Goal: Task Accomplishment & Management: Manage account settings

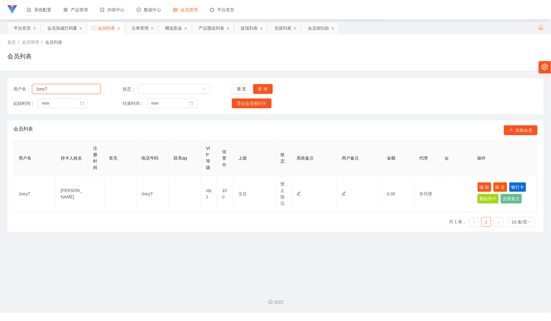
click at [73, 92] on input "JoeyT" at bounding box center [66, 89] width 69 height 10
paste input "selina"
type input "selina"
click at [261, 87] on button "查 询" at bounding box center [263, 89] width 20 height 10
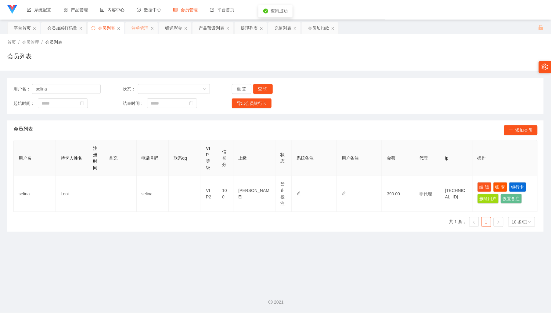
click at [142, 31] on div "注单管理" at bounding box center [140, 28] width 17 height 12
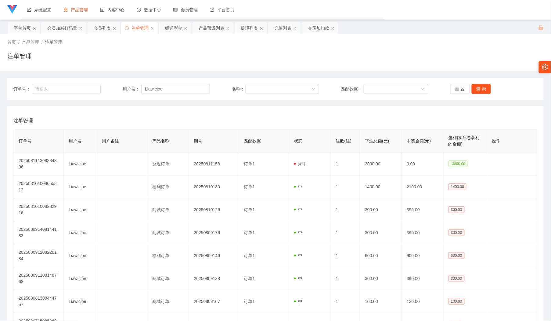
click at [169, 83] on div "订单号： 用户名： Liawlcjoe 名称： 匹配数据： 重 置 查 询" at bounding box center [275, 89] width 537 height 22
click at [170, 84] on input "Liawlcjoe" at bounding box center [175, 89] width 69 height 10
paste input "selina"
type input "selina"
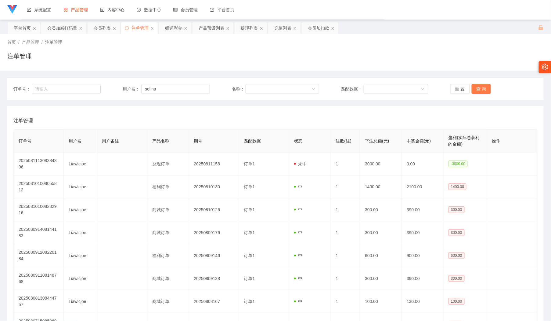
click at [479, 93] on button "查 询" at bounding box center [482, 89] width 20 height 10
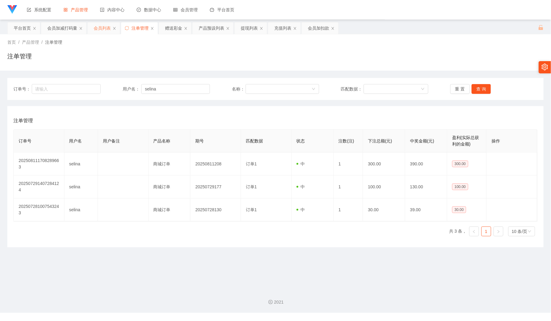
click at [100, 26] on div "会员列表" at bounding box center [102, 28] width 17 height 12
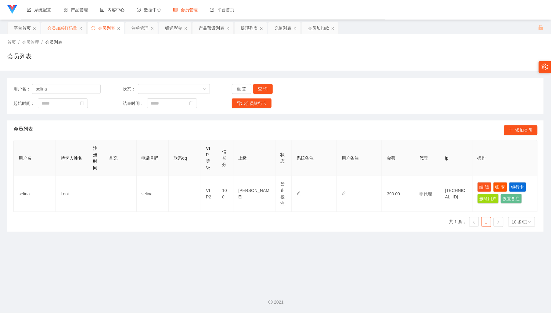
click at [65, 28] on div "会员加减打码量" at bounding box center [62, 28] width 30 height 12
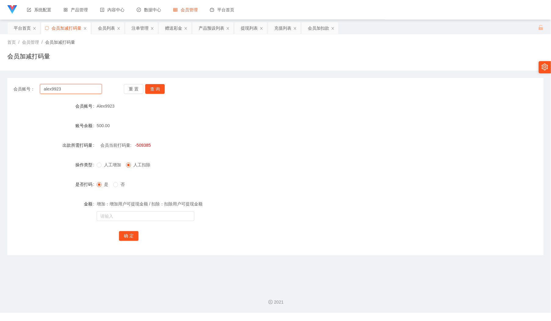
click at [74, 89] on input "alex9923" at bounding box center [71, 89] width 62 height 10
paste input "selina"
type input "selina"
drag, startPoint x: 155, startPoint y: 90, endPoint x: 159, endPoint y: 115, distance: 25.9
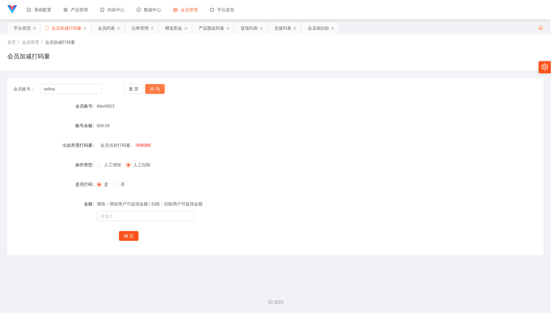
click at [154, 90] on button "查 询" at bounding box center [155, 89] width 20 height 10
click at [107, 27] on div "会员列表" at bounding box center [106, 28] width 17 height 12
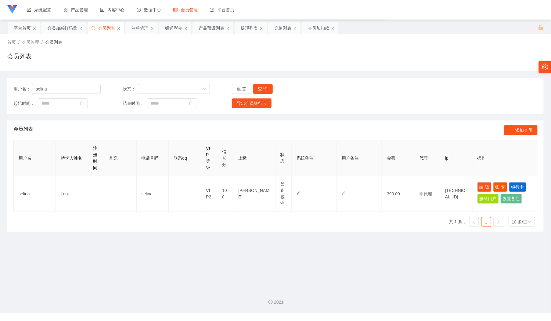
click at [403, 88] on div "用户名： selina 状态： 重 置 查 询" at bounding box center [275, 89] width 524 height 10
click at [214, 31] on div "产品预设列表" at bounding box center [212, 28] width 26 height 12
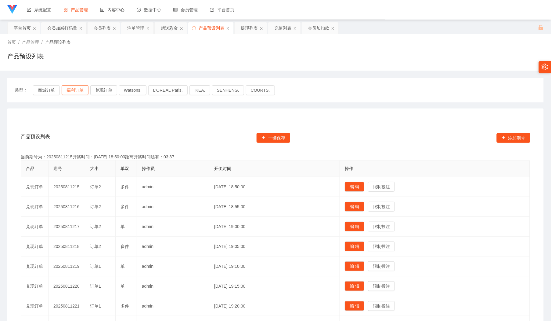
click at [78, 93] on button "福利订单" at bounding box center [75, 90] width 27 height 10
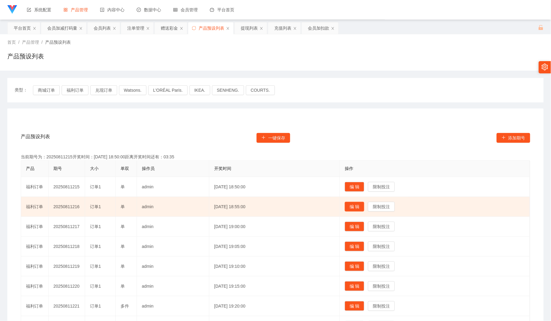
drag, startPoint x: 368, startPoint y: 210, endPoint x: 352, endPoint y: 210, distance: 15.6
click at [364, 210] on button "编 辑" at bounding box center [355, 206] width 20 height 10
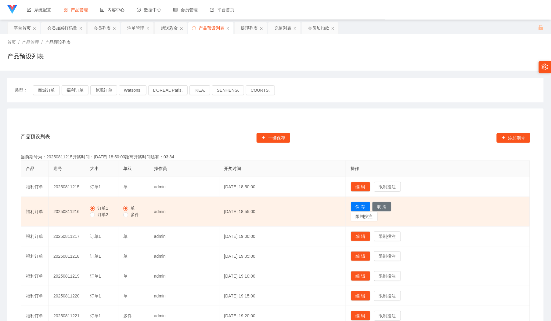
click at [101, 214] on span "订单2" at bounding box center [103, 214] width 16 height 5
drag, startPoint x: 138, startPoint y: 215, endPoint x: 154, endPoint y: 216, distance: 15.9
click at [137, 216] on span "多件" at bounding box center [134, 214] width 13 height 5
click at [370, 208] on button "保 存" at bounding box center [361, 206] width 20 height 10
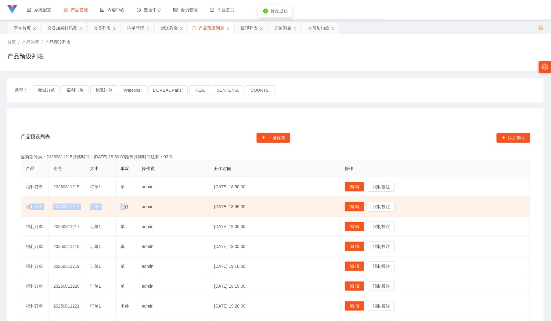
drag, startPoint x: 39, startPoint y: 199, endPoint x: 126, endPoint y: 202, distance: 86.7
click at [126, 202] on tr "福利订单 20250811216 订单2 多件 admin [DATE] 18:55:00 编 辑 限制投注" at bounding box center [275, 207] width 509 height 20
drag, startPoint x: 129, startPoint y: 205, endPoint x: 21, endPoint y: 204, distance: 107.8
click at [20, 204] on div "产品预设列表 一键保存 添加期号 当前期号为：20250811215开奖时间：[DATE] 18:50:00距离开奖时间还有：03:30 产品 期号 大小 单…" at bounding box center [276, 261] width 522 height 279
copy table "产品 期号 大小 单双 操作员 开奖时间 操作 福利订单 20250811215 订单1 单 admin [DATE] 18:50:00 编 辑 限制投注 福…"
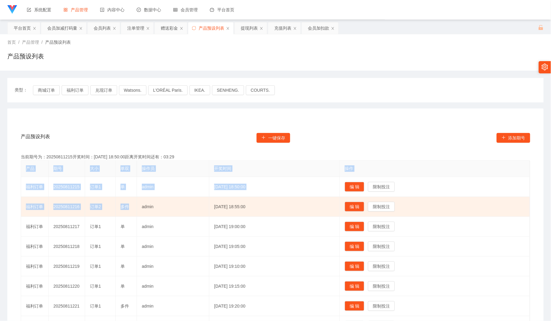
click at [27, 204] on td "福利订单" at bounding box center [34, 207] width 27 height 20
click at [109, 203] on td "订单2" at bounding box center [100, 207] width 31 height 20
click at [126, 204] on span "多件" at bounding box center [125, 206] width 9 height 5
click at [130, 207] on div "多件" at bounding box center [126, 206] width 11 height 6
click at [122, 207] on span "多件" at bounding box center [125, 206] width 9 height 5
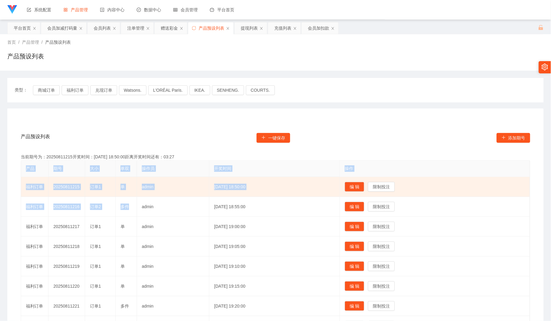
click at [96, 184] on span "订单1" at bounding box center [95, 186] width 11 height 5
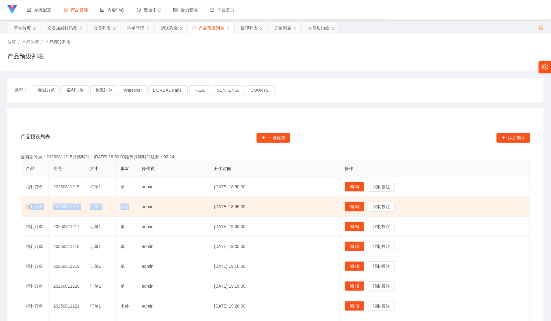
drag, startPoint x: 27, startPoint y: 207, endPoint x: 126, endPoint y: 206, distance: 99.2
click at [126, 206] on tr "福利订单 20250811216 订单2 多件 admin [DATE] 18:55:00 编 辑 限制投注" at bounding box center [275, 207] width 509 height 20
copy tr "福利订单 20250811216 订单2 多"
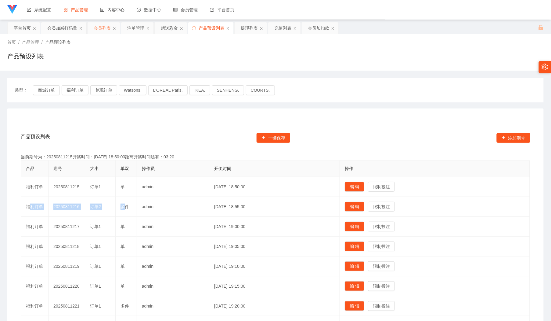
drag, startPoint x: 100, startPoint y: 31, endPoint x: 107, endPoint y: 30, distance: 7.4
click at [100, 31] on div "会员列表" at bounding box center [102, 28] width 17 height 12
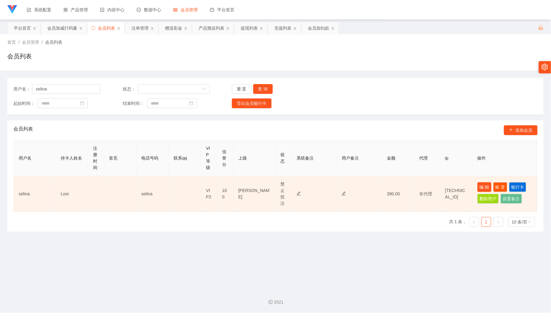
click at [478, 187] on button "编 辑" at bounding box center [485, 187] width 14 height 10
type input "selina"
type input "Looi"
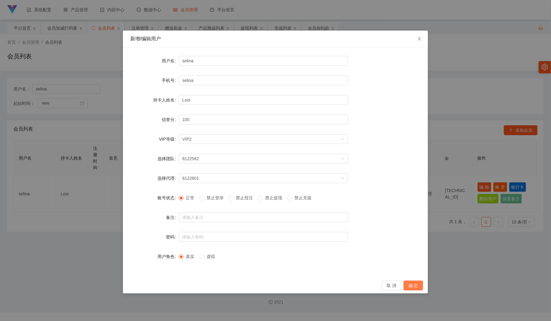
click at [411, 282] on button "确 定" at bounding box center [414, 285] width 20 height 10
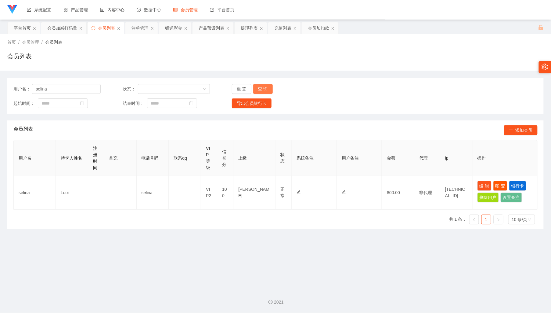
click at [262, 85] on button "查 询" at bounding box center [263, 89] width 20 height 10
click at [268, 87] on button "查 询" at bounding box center [263, 89] width 20 height 10
click at [138, 25] on div "注单管理" at bounding box center [140, 28] width 17 height 12
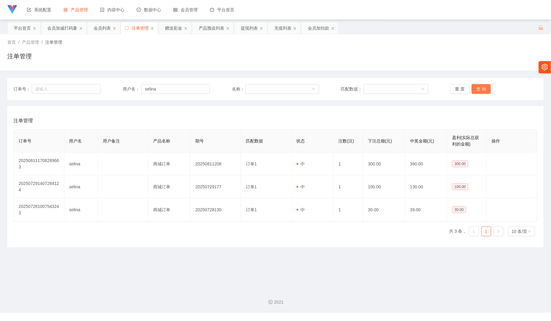
click at [479, 90] on button "查 询" at bounding box center [482, 89] width 20 height 10
click at [480, 89] on button "查 询" at bounding box center [482, 89] width 20 height 10
click at [480, 89] on div "重 置 查 询" at bounding box center [494, 89] width 87 height 10
click at [480, 89] on button "查 询" at bounding box center [482, 89] width 20 height 10
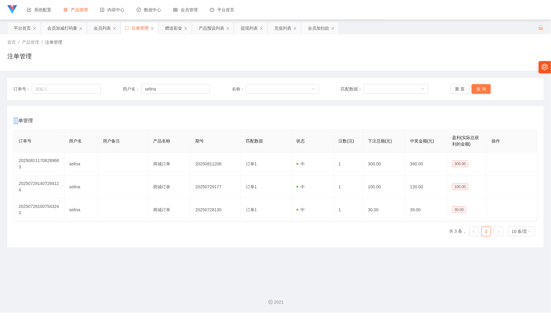
click at [476, 89] on button "查 询" at bounding box center [482, 89] width 20 height 10
click at [479, 85] on button "查 询" at bounding box center [482, 89] width 20 height 10
click at [477, 85] on button "查 询" at bounding box center [482, 89] width 20 height 10
click at [473, 92] on button "查 询" at bounding box center [482, 89] width 20 height 10
click at [470, 98] on div "订单号： 用户名： selina 名称： 匹配数据： 重 置 查 询" at bounding box center [275, 89] width 537 height 22
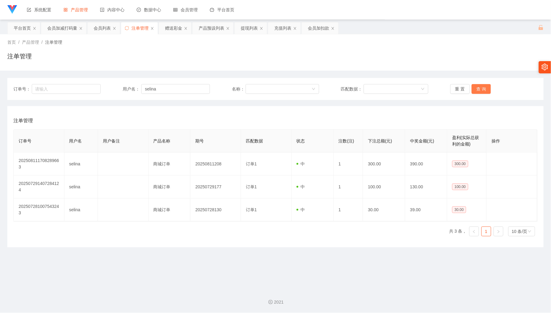
click at [477, 89] on button "查 询" at bounding box center [482, 89] width 20 height 10
click at [477, 89] on button "查 询" at bounding box center [485, 89] width 26 height 10
click at [477, 89] on button "查 询" at bounding box center [482, 89] width 20 height 10
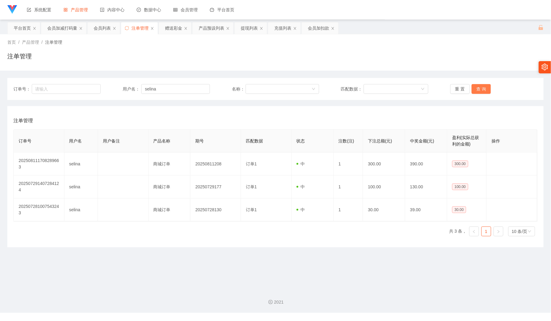
click at [477, 89] on button "查 询" at bounding box center [482, 89] width 20 height 10
click at [479, 87] on button "查 询" at bounding box center [482, 89] width 20 height 10
click at [479, 87] on div "重 置 查 询" at bounding box center [494, 89] width 87 height 10
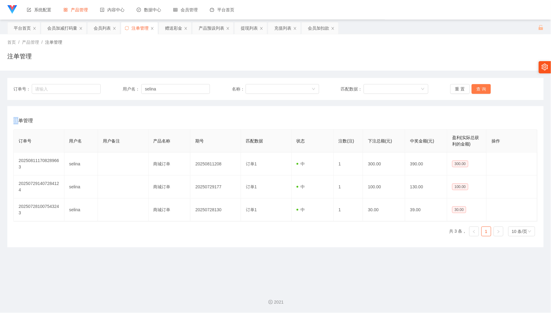
click at [479, 87] on button "查 询" at bounding box center [482, 89] width 20 height 10
click at [103, 29] on div "会员列表" at bounding box center [102, 28] width 17 height 12
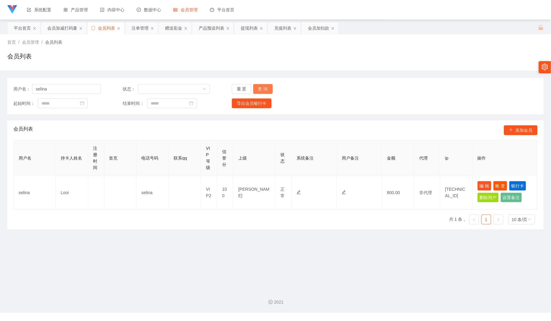
click at [267, 89] on button "查 询" at bounding box center [263, 89] width 20 height 10
click at [316, 93] on div "重 置 查 询" at bounding box center [275, 89] width 87 height 10
click at [266, 90] on button "查 询" at bounding box center [263, 89] width 20 height 10
drag, startPoint x: 58, startPoint y: 64, endPoint x: 78, endPoint y: 62, distance: 20.6
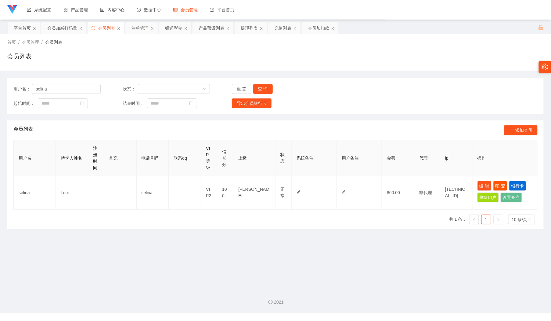
click at [58, 64] on div "会员列表" at bounding box center [275, 59] width 537 height 14
click at [264, 92] on button "查 询" at bounding box center [263, 89] width 20 height 10
click at [140, 28] on div "注单管理" at bounding box center [140, 28] width 17 height 12
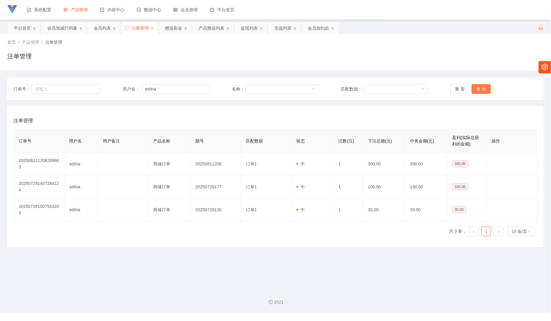
click at [485, 90] on button "查 询" at bounding box center [482, 89] width 20 height 10
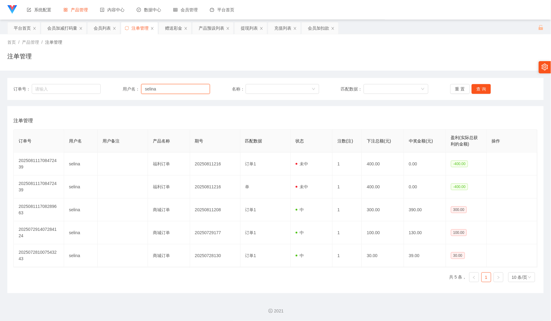
click at [170, 90] on input "selina" at bounding box center [175, 89] width 69 height 10
click at [105, 30] on div "会员列表" at bounding box center [102, 28] width 17 height 12
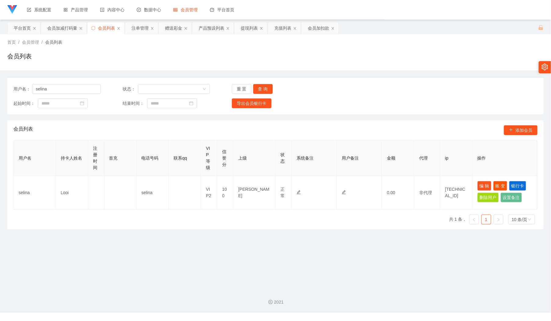
click at [458, 37] on div "首页 / 会员管理 / 会员列表 / 会员列表" at bounding box center [275, 52] width 551 height 36
click at [320, 98] on div "用户名： selina 状态： 重 置 查 询 起始时间： 结束时间： 导出会员银行卡" at bounding box center [275, 96] width 537 height 36
click at [65, 88] on input "selina" at bounding box center [66, 89] width 69 height 10
drag, startPoint x: 170, startPoint y: 28, endPoint x: 168, endPoint y: 42, distance: 14.0
click at [170, 28] on div "赠送彩金" at bounding box center [173, 28] width 17 height 12
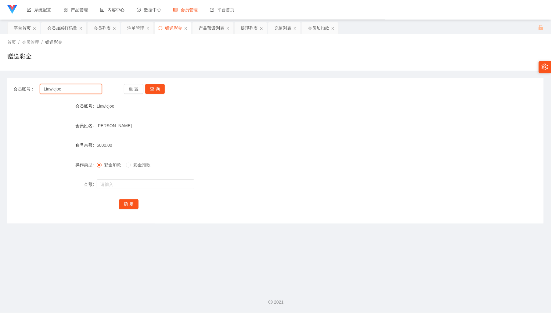
click at [94, 91] on input "Liawlcjoe" at bounding box center [71, 89] width 62 height 10
paste input "selina"
type input "selina"
click at [158, 92] on button "查 询" at bounding box center [155, 89] width 20 height 10
click at [138, 186] on input "text" at bounding box center [146, 184] width 98 height 10
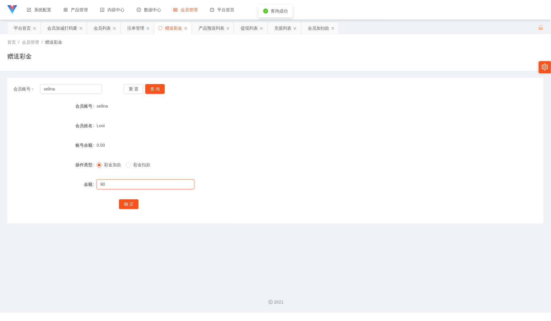
type input "9"
type input "800"
click at [124, 210] on div "会员账号： selina 重 置 查 询 会员账号 selina 会员姓名 Looi 账号余额 0.00 操作类型 彩金加款 彩金扣款 金额 800 确 定" at bounding box center [275, 150] width 537 height 145
click at [129, 203] on button "确 定" at bounding box center [129, 204] width 20 height 10
click at [154, 87] on button "查 询" at bounding box center [155, 89] width 20 height 10
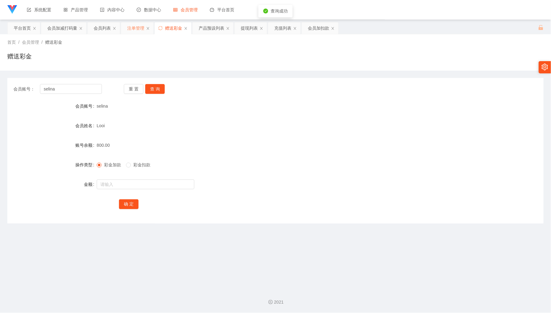
click at [139, 27] on div "注单管理" at bounding box center [135, 28] width 17 height 12
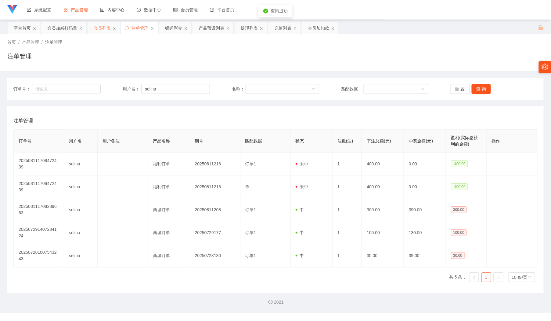
click at [103, 31] on div "会员列表" at bounding box center [102, 28] width 17 height 12
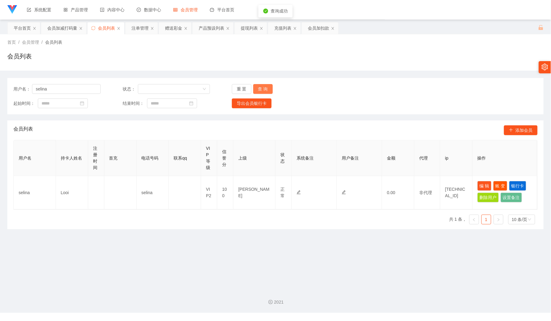
click at [265, 84] on button "查 询" at bounding box center [263, 89] width 20 height 10
click at [265, 84] on div "重 置 查 询" at bounding box center [275, 89] width 87 height 10
click at [265, 84] on button "查 询" at bounding box center [263, 89] width 20 height 10
click at [265, 84] on div "重 置 查 询" at bounding box center [275, 89] width 87 height 10
click at [265, 84] on button "查 询" at bounding box center [263, 89] width 20 height 10
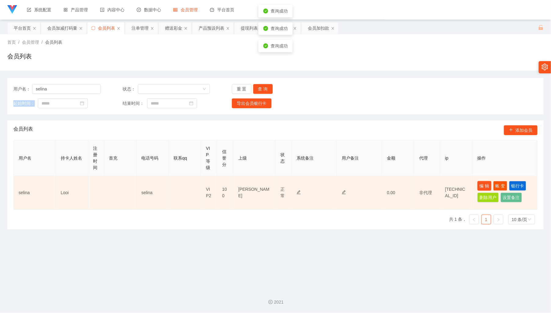
drag, startPoint x: 485, startPoint y: 181, endPoint x: 445, endPoint y: 186, distance: 40.0
click at [484, 181] on button "编 辑" at bounding box center [485, 186] width 14 height 10
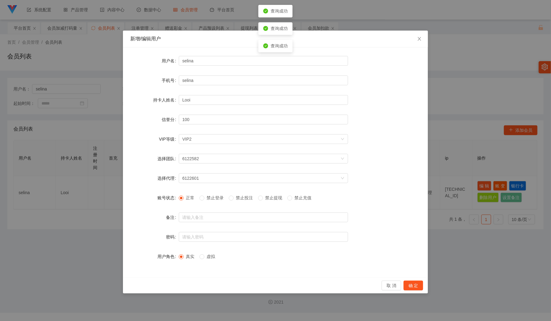
click at [241, 198] on span "禁止投注" at bounding box center [245, 197] width 22 height 5
drag, startPoint x: 416, startPoint y: 284, endPoint x: 408, endPoint y: 270, distance: 15.7
click at [416, 284] on button "确 定" at bounding box center [414, 285] width 20 height 10
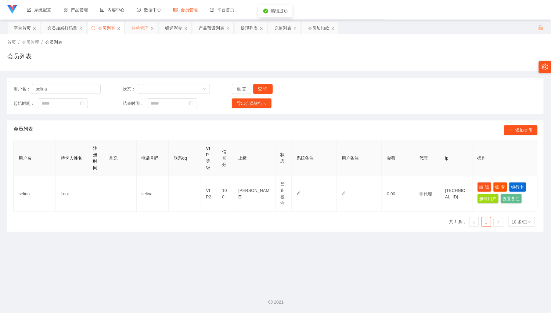
click at [137, 28] on div "注单管理" at bounding box center [140, 28] width 17 height 12
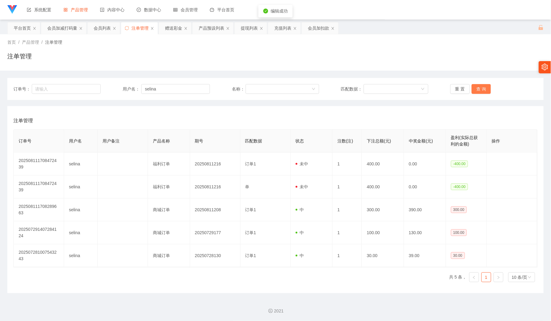
click at [482, 89] on button "查 询" at bounding box center [482, 89] width 20 height 10
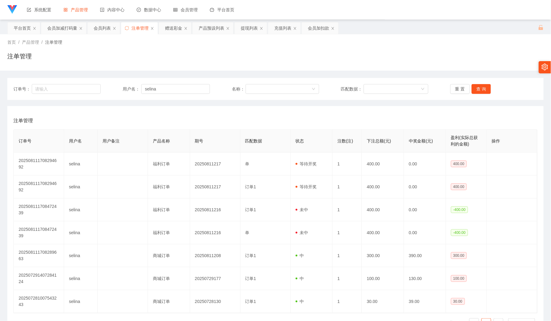
click at [410, 38] on div "首页 / 产品管理 / 注单管理 / 注单管理" at bounding box center [275, 52] width 551 height 36
click at [107, 30] on div "会员列表" at bounding box center [102, 28] width 17 height 12
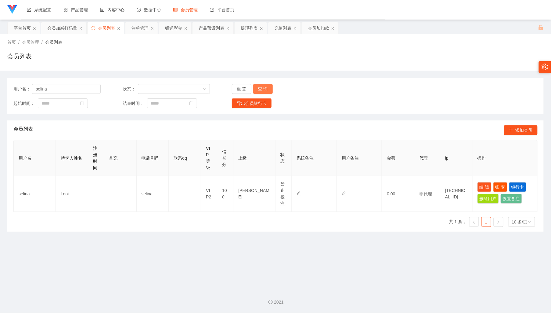
click at [266, 89] on button "查 询" at bounding box center [263, 89] width 20 height 10
